Goal: Transaction & Acquisition: Purchase product/service

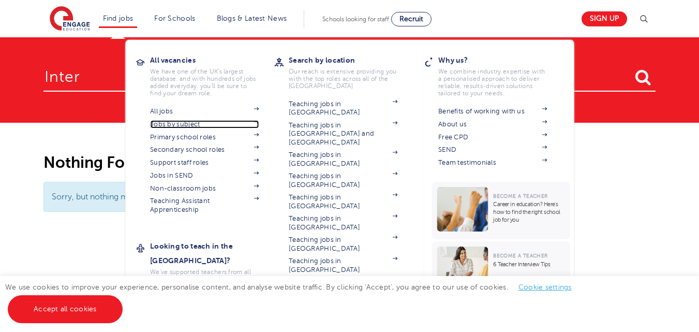
click at [189, 121] on link "Jobs by subject" at bounding box center [204, 124] width 109 height 8
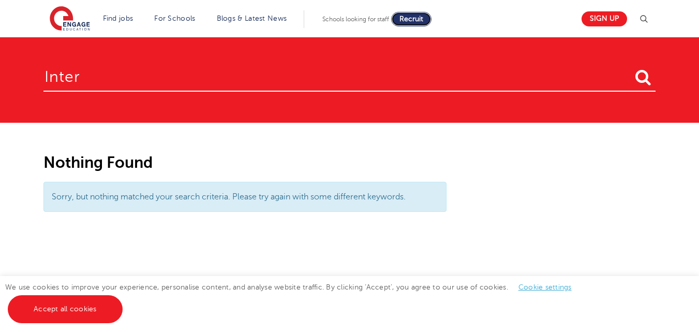
click at [423, 19] on span "Recruit" at bounding box center [412, 19] width 24 height 8
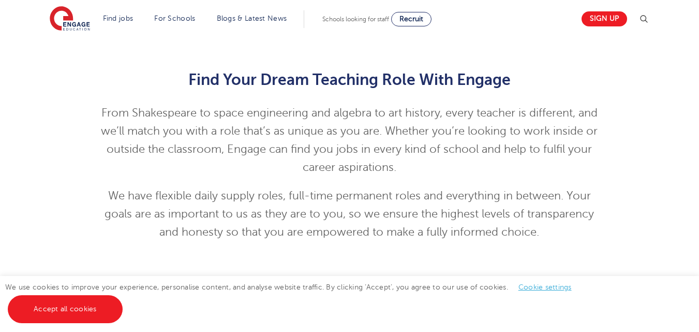
scroll to position [234, 0]
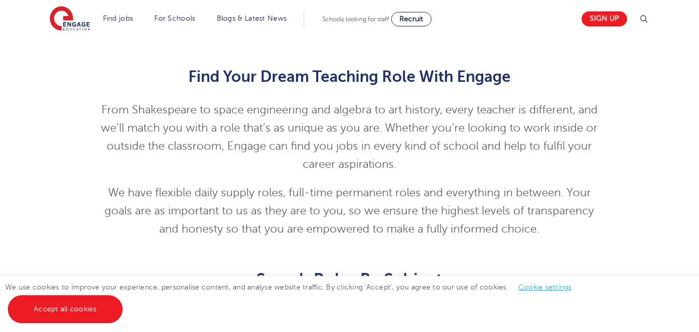
drag, startPoint x: 0, startPoint y: 0, endPoint x: 707, endPoint y: 85, distance: 711.8
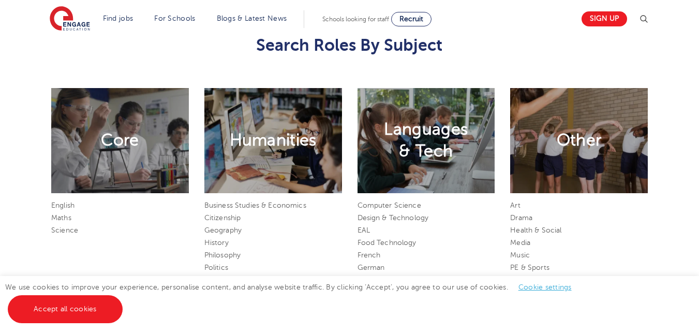
scroll to position [471, 0]
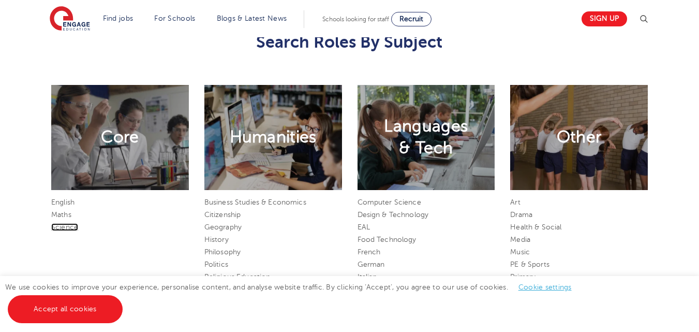
click at [66, 228] on link "Science" at bounding box center [64, 227] width 27 height 8
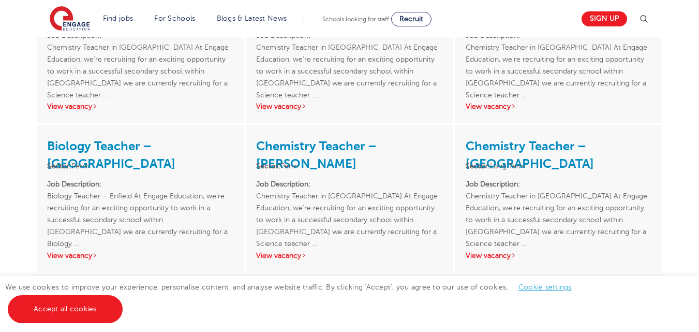
scroll to position [303, 0]
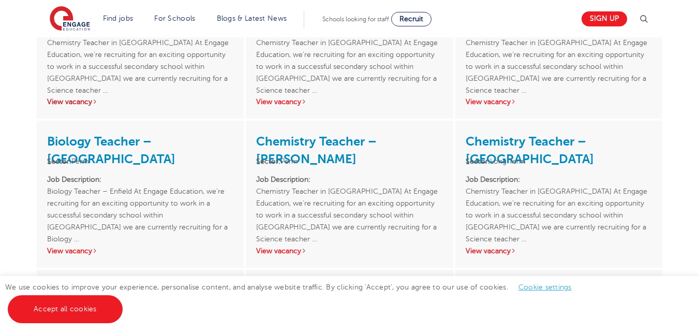
click at [90, 100] on link "View vacancy" at bounding box center [72, 102] width 51 height 8
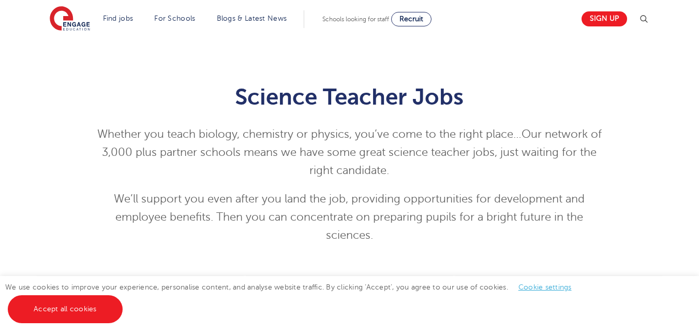
click at [646, 19] on img at bounding box center [644, 19] width 12 height 12
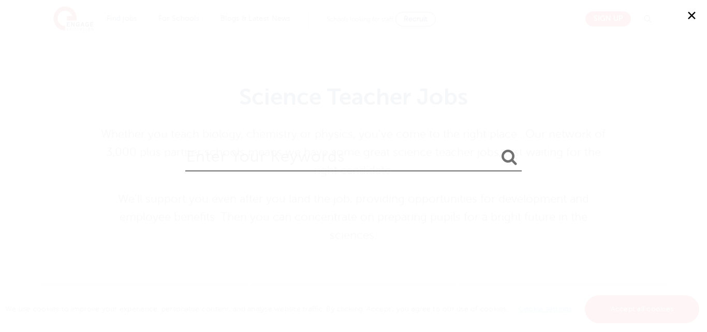
click at [485, 155] on input "search" at bounding box center [353, 155] width 337 height 34
type input "physics teacher"
click at [497, 148] on button "submit" at bounding box center [509, 157] width 25 height 19
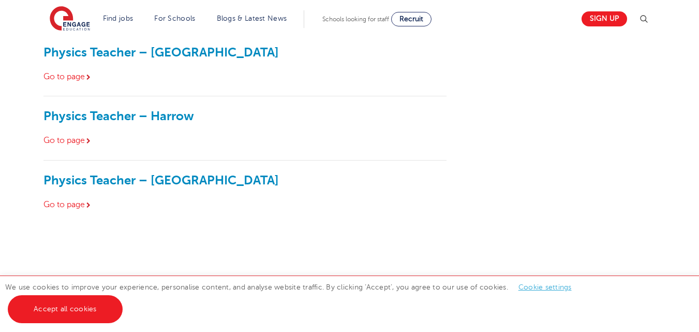
scroll to position [627, 0]
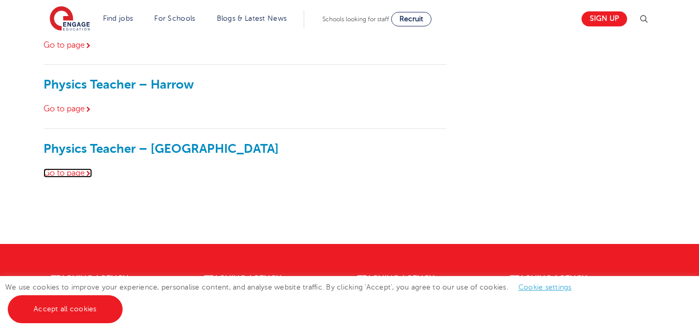
click at [87, 172] on link "Go to page" at bounding box center [67, 172] width 49 height 9
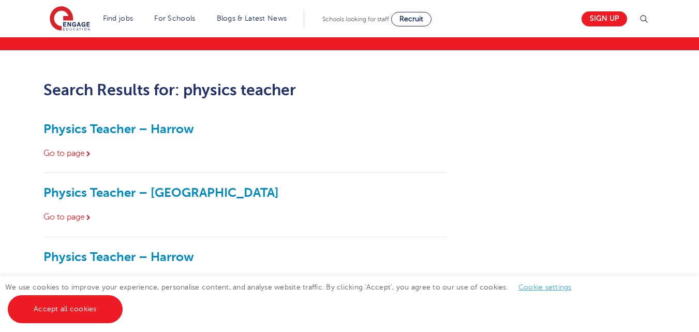
scroll to position [20, 0]
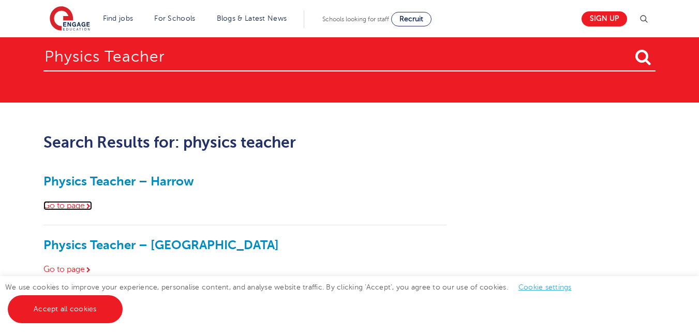
click at [91, 203] on icon at bounding box center [88, 206] width 4 height 6
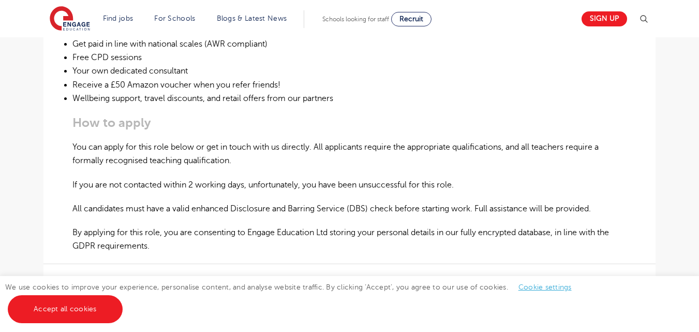
scroll to position [648, 0]
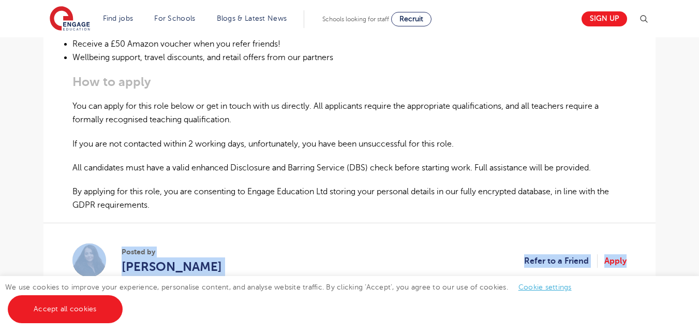
drag, startPoint x: 698, startPoint y: 208, endPoint x: 695, endPoint y: 235, distance: 27.6
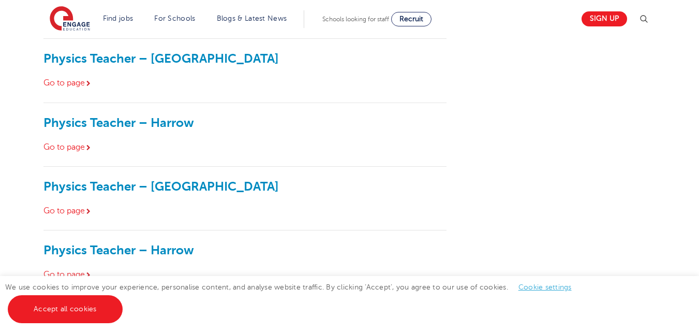
scroll to position [100, 0]
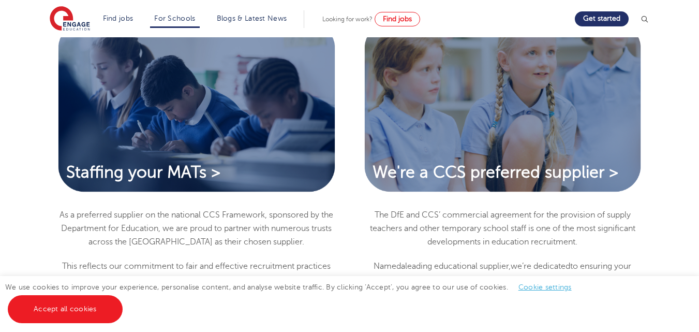
scroll to position [2053, 0]
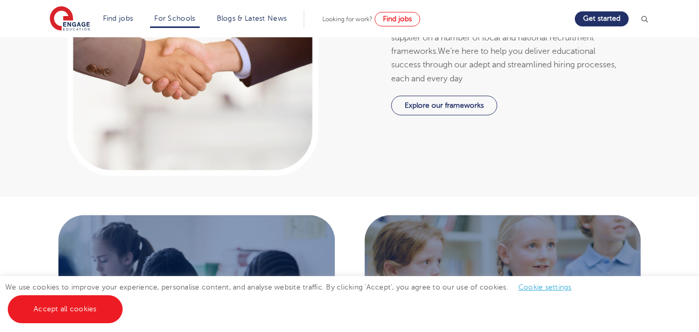
drag, startPoint x: 702, startPoint y: 22, endPoint x: 692, endPoint y: 197, distance: 175.3
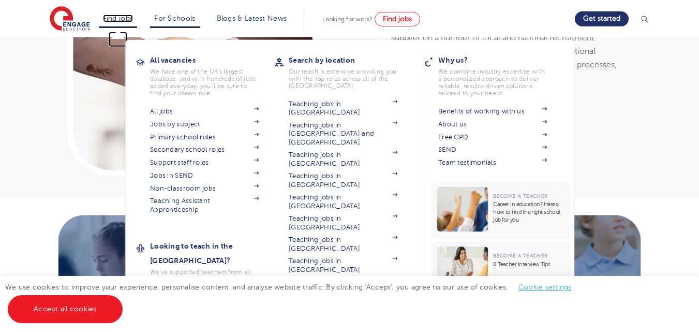
click at [124, 18] on link "Find jobs" at bounding box center [118, 18] width 31 height 8
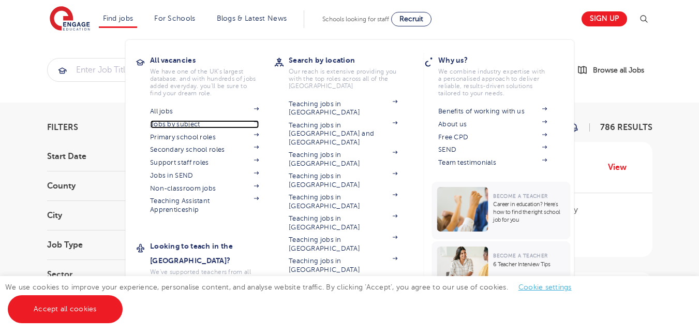
click at [185, 124] on link "Jobs by subject" at bounding box center [204, 124] width 109 height 8
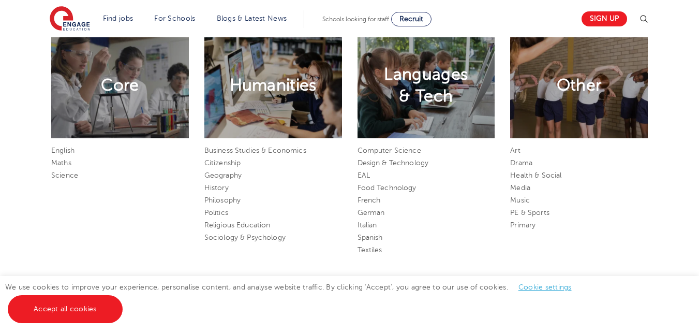
scroll to position [529, 0]
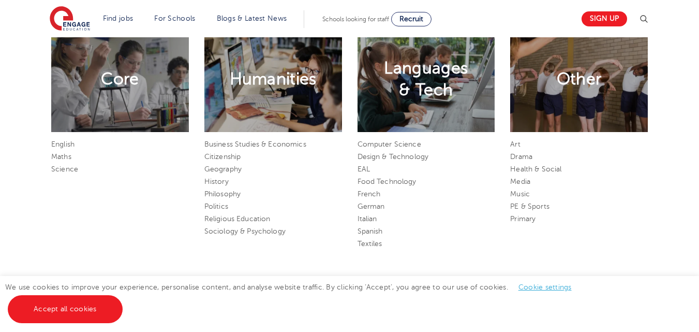
drag, startPoint x: 703, startPoint y: 44, endPoint x: 707, endPoint y: 134, distance: 90.2
